Goal: Use online tool/utility: Utilize a website feature to perform a specific function

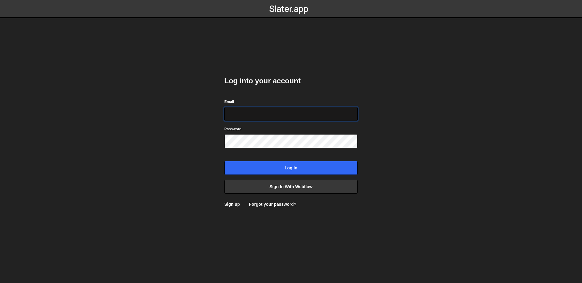
type input "wisse@whomadethis.nl"
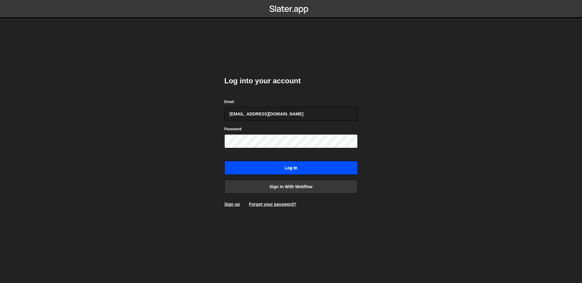
click at [294, 172] on input "Log in" at bounding box center [290, 168] width 133 height 14
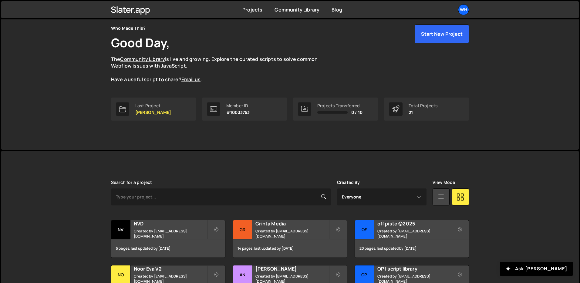
scroll to position [25, 0]
click at [150, 237] on div "NVD Created by [PERSON_NAME][EMAIL_ADDRESS][DOMAIN_NAME]" at bounding box center [168, 229] width 114 height 19
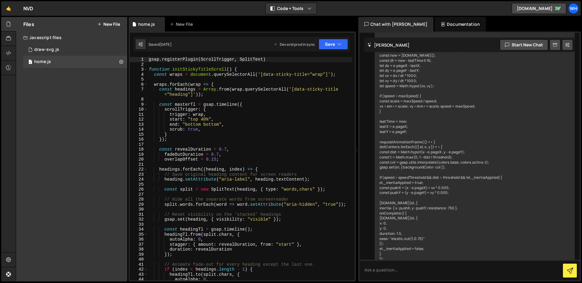
scroll to position [1772, 0]
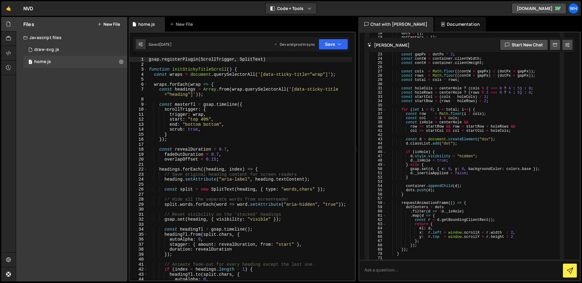
click at [112, 22] on button "New File" at bounding box center [108, 24] width 23 height 5
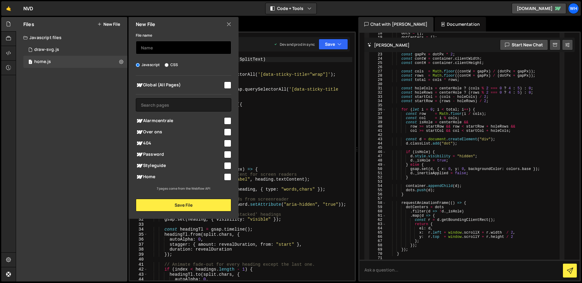
click at [155, 46] on input "text" at bounding box center [184, 47] width 96 height 13
type input "slider"
click at [226, 120] on input "checkbox" at bounding box center [227, 120] width 7 height 7
checkbox input "true"
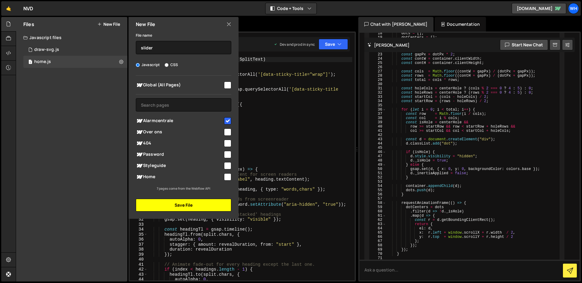
click at [194, 207] on button "Save File" at bounding box center [184, 205] width 96 height 13
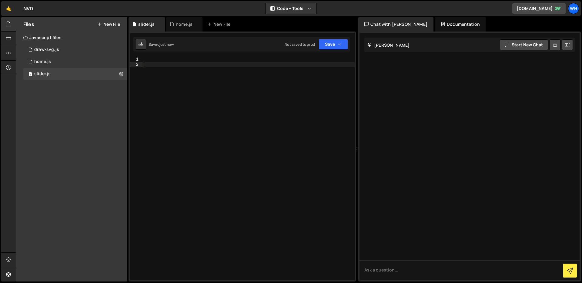
click at [195, 67] on div at bounding box center [249, 174] width 212 height 234
paste textarea "});"
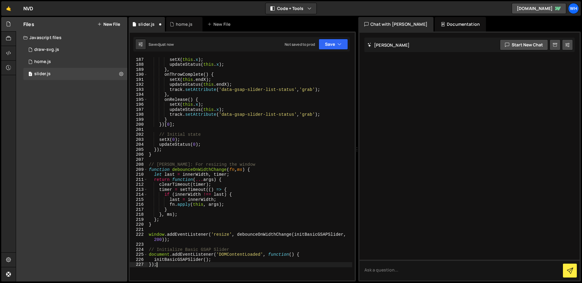
scroll to position [975, 0]
drag, startPoint x: 295, startPoint y: 254, endPoint x: 129, endPoint y: 249, distance: 166.6
click at [129, 249] on div "1 2 3 4 5 6 7 8 9 10 11 12 13 14 15 16 17 18 19 20 21 22 23 24 25 26 27 28 29 3…" at bounding box center [242, 157] width 227 height 250
type textarea "// Initialize Basic GSAP Slider document.addEventListener('DOMContentLoaded', f…"
drag, startPoint x: 171, startPoint y: 257, endPoint x: 129, endPoint y: 257, distance: 41.5
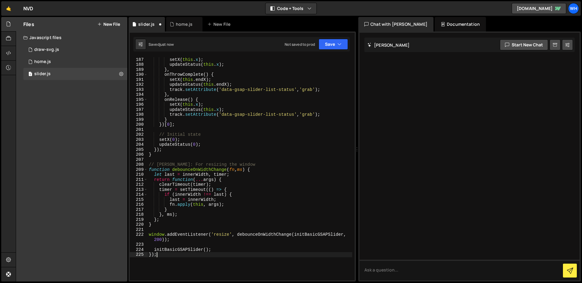
click at [129, 257] on div "1 2 3 4 5 6 7 8 9 10 11 12 13 14 15 16 17 18 19 20 21 22 23 24 25 26 27 28 29 3…" at bounding box center [242, 157] width 227 height 250
type textarea "});"
